Goal: Task Accomplishment & Management: Manage account settings

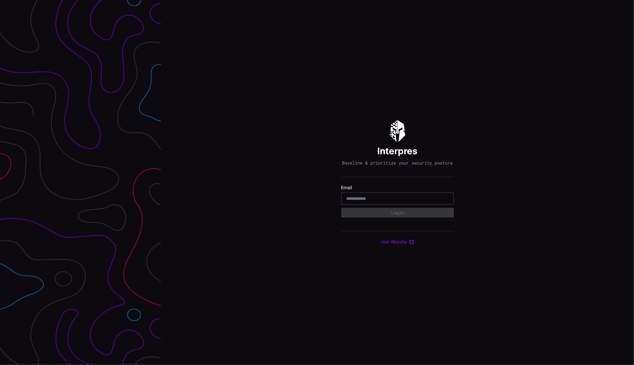
click at [383, 205] on div at bounding box center [397, 199] width 113 height 12
click at [398, 204] on div at bounding box center [397, 199] width 113 height 12
click at [400, 202] on input "email" at bounding box center [397, 199] width 102 height 6
type input "**********"
click at [398, 216] on button "Login" at bounding box center [398, 212] width 110 height 9
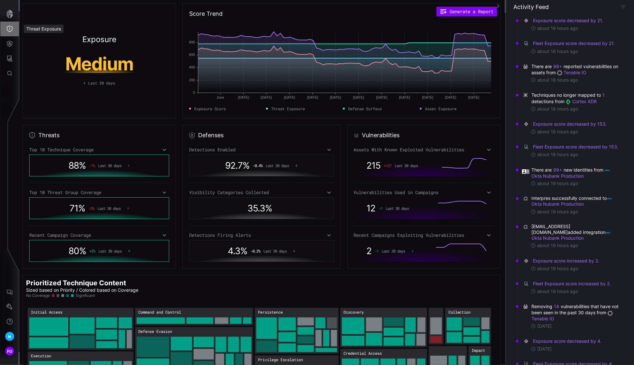
click at [10, 28] on icon "Threat Exposure" at bounding box center [10, 29] width 6 height 6
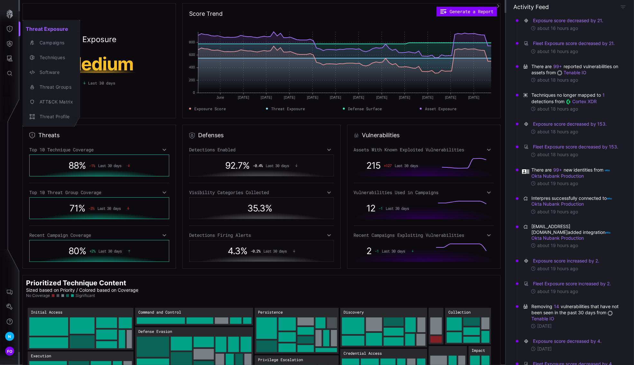
click at [10, 28] on div at bounding box center [317, 182] width 634 height 365
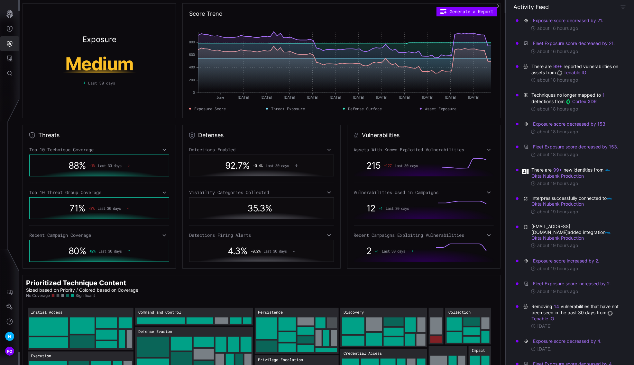
click at [12, 45] on icon "Defense Surface" at bounding box center [9, 44] width 6 height 6
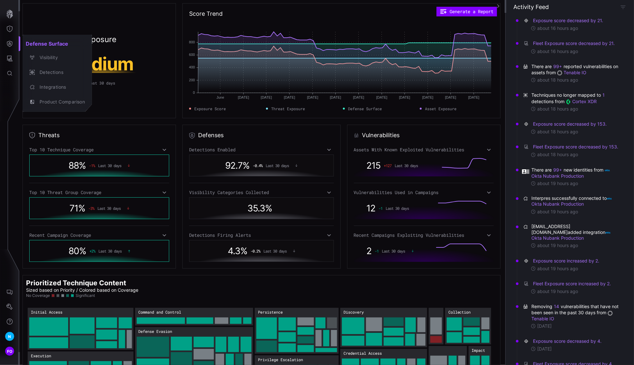
click at [12, 45] on div at bounding box center [317, 182] width 634 height 365
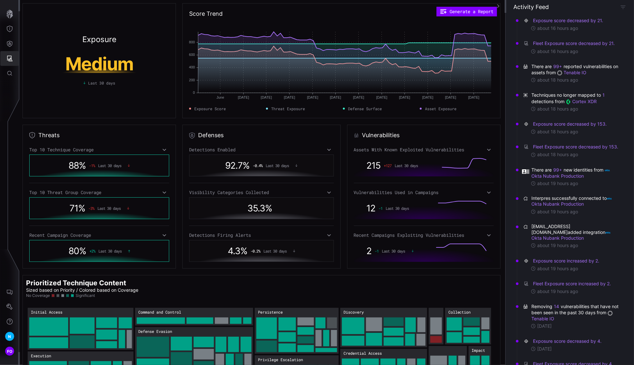
click at [13, 61] on button "Attack Surface" at bounding box center [9, 58] width 19 height 15
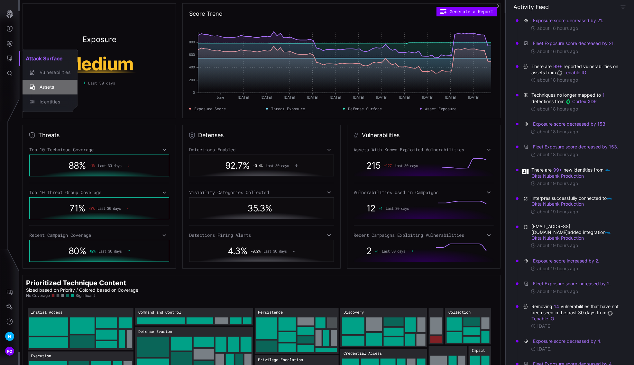
click at [50, 88] on div "Assets" at bounding box center [53, 87] width 34 height 8
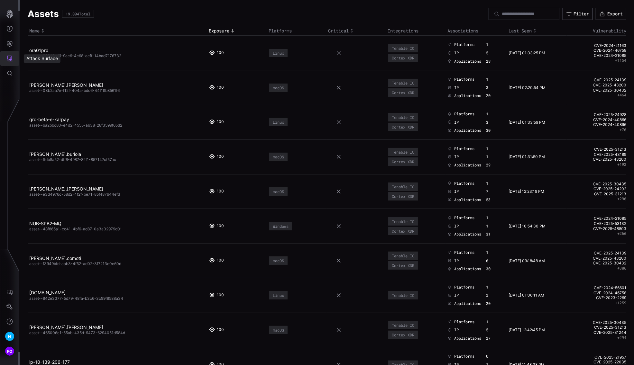
click at [13, 58] on button "Attack Surface" at bounding box center [9, 58] width 19 height 15
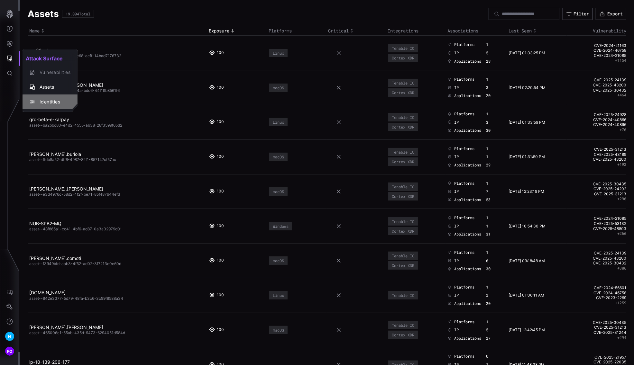
click at [50, 102] on div "Identities" at bounding box center [53, 102] width 34 height 8
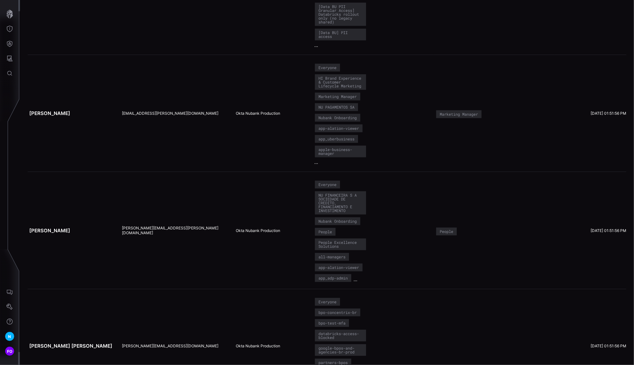
scroll to position [4133, 0]
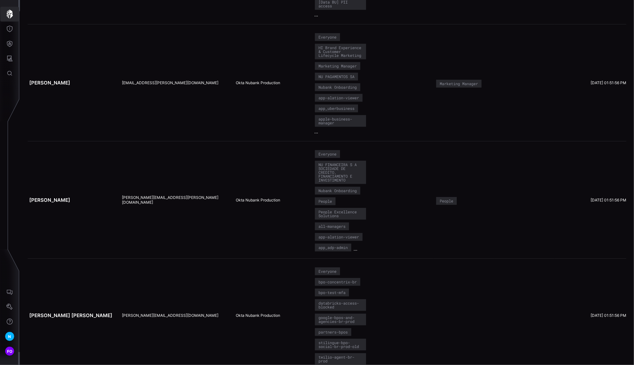
click at [11, 16] on icon "button" at bounding box center [9, 14] width 6 height 9
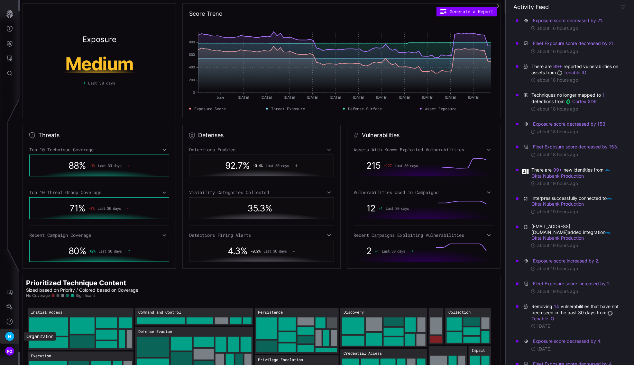
click at [10, 336] on span "N" at bounding box center [9, 337] width 3 height 7
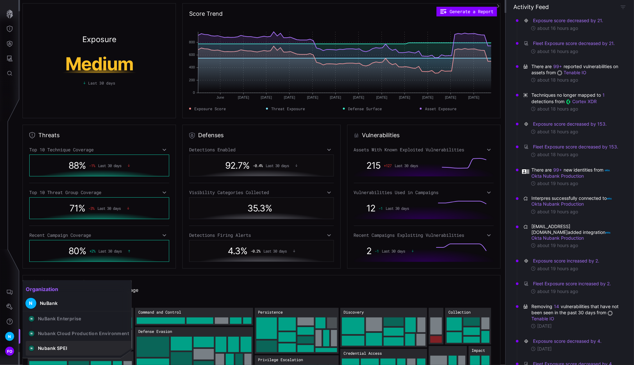
click at [54, 348] on div "Nubank SPEI" at bounding box center [52, 349] width 29 height 6
